Goal: Information Seeking & Learning: Learn about a topic

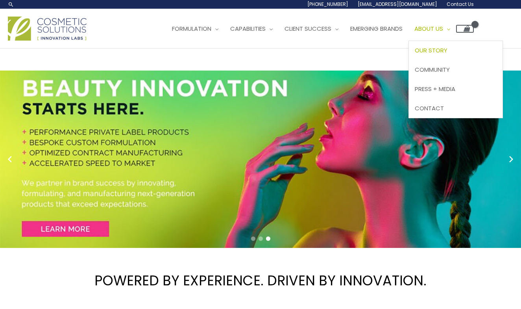
click at [415, 54] on span "Our Story" at bounding box center [431, 50] width 33 height 8
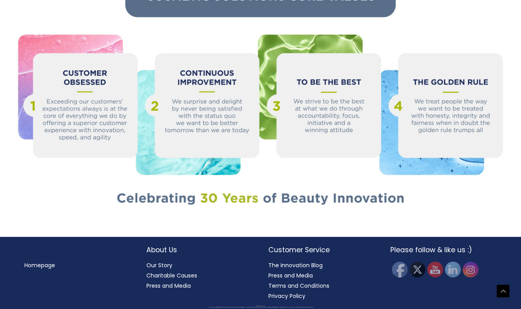
scroll to position [1062, 0]
click at [163, 264] on link "Our Story" at bounding box center [159, 265] width 26 height 8
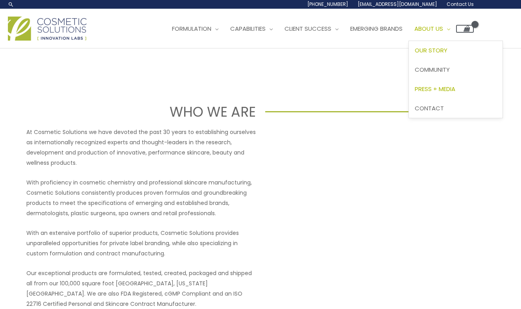
click at [415, 93] on span "Press + Media" at bounding box center [435, 89] width 41 height 8
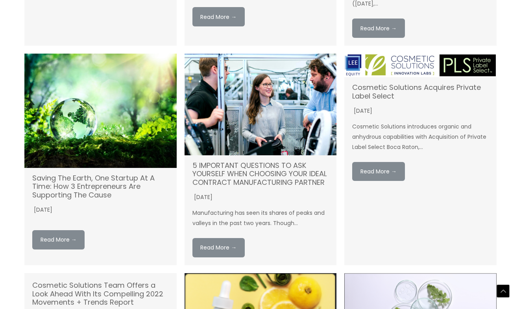
scroll to position [880, 0]
